Goal: Find specific page/section: Find specific page/section

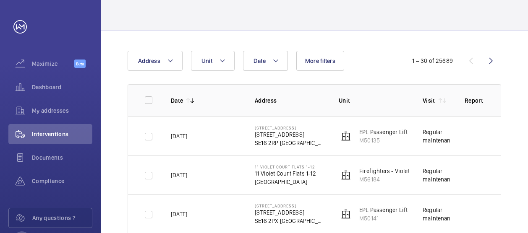
scroll to position [46, 0]
click at [172, 52] on button "Address" at bounding box center [154, 60] width 55 height 20
click at [167, 62] on mat-icon at bounding box center [170, 60] width 7 height 10
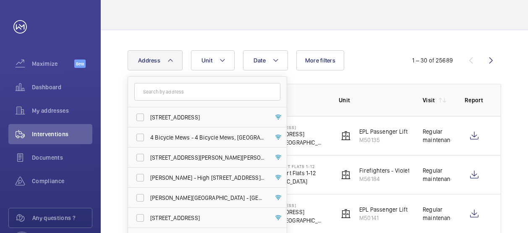
click at [170, 94] on input "text" at bounding box center [207, 92] width 146 height 18
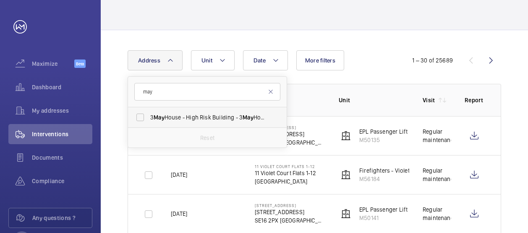
type input "may"
click at [179, 116] on span "[DATE] House - High Risk Building - [DATE][GEOGRAPHIC_DATA]" at bounding box center [207, 117] width 115 height 8
click at [148, 116] on input "[DATE] House - High Risk Building - [DATE][GEOGRAPHIC_DATA]" at bounding box center [140, 117] width 17 height 17
checkbox input "true"
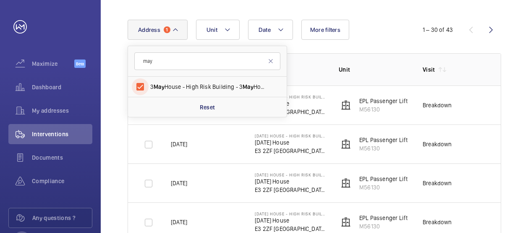
scroll to position [88, 0]
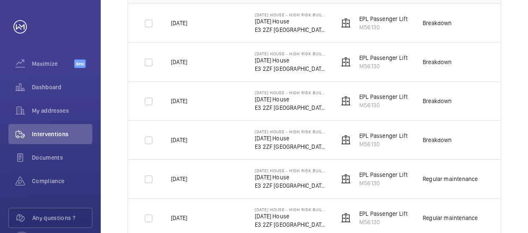
scroll to position [172, 0]
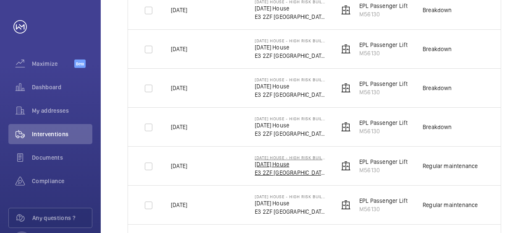
click at [278, 161] on p "[DATE] House" at bounding box center [290, 164] width 70 height 8
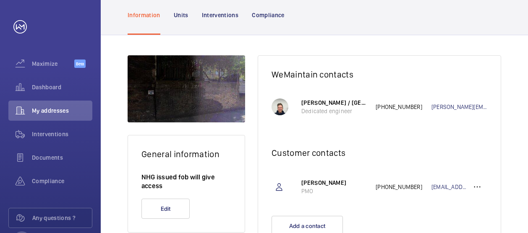
scroll to position [110, 0]
